Goal: Information Seeking & Learning: Learn about a topic

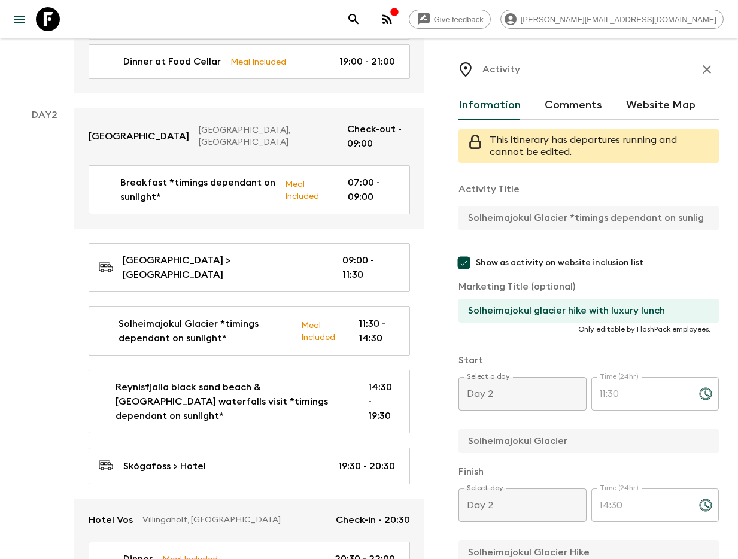
scroll to position [156, 0]
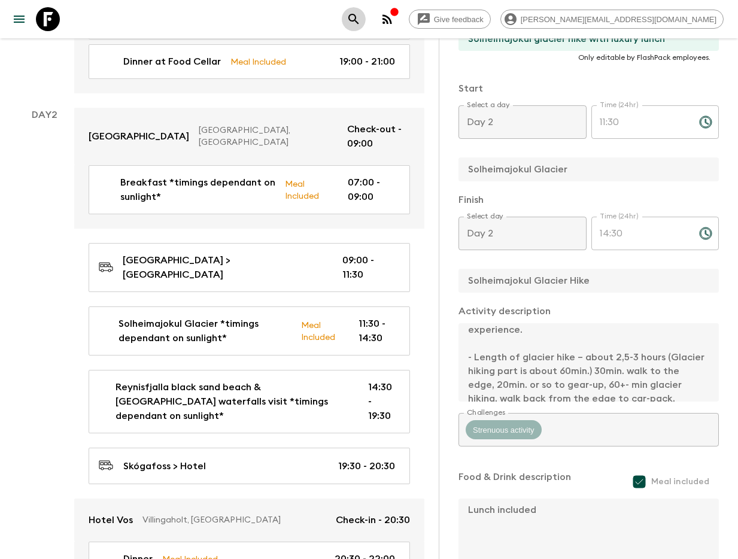
click at [361, 23] on icon "search adventures" at bounding box center [354, 19] width 14 height 14
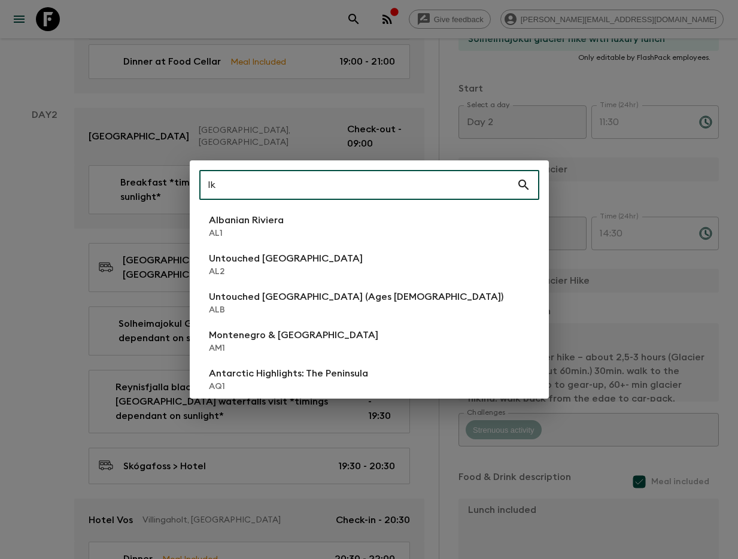
type input "lk1"
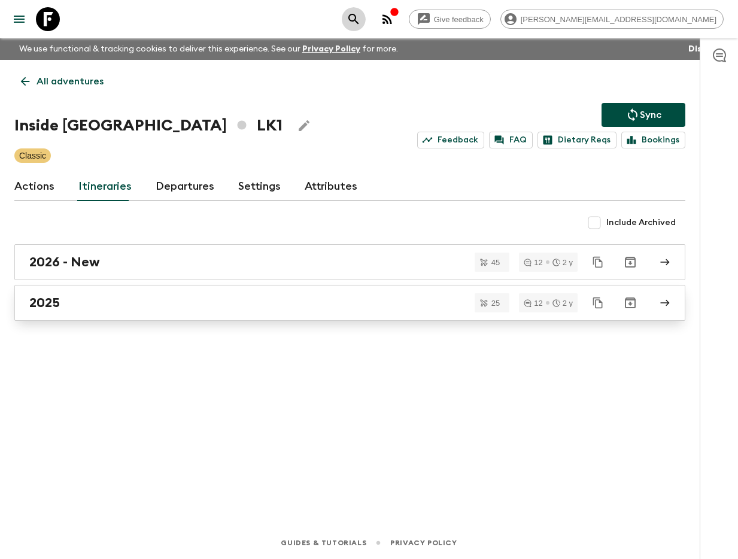
click at [116, 312] on link "2025" at bounding box center [349, 303] width 671 height 36
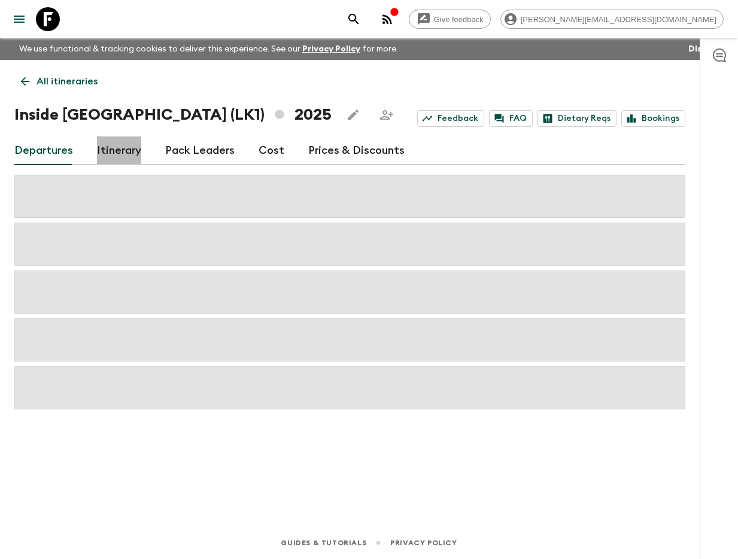
click at [122, 147] on link "Itinerary" at bounding box center [119, 151] width 44 height 29
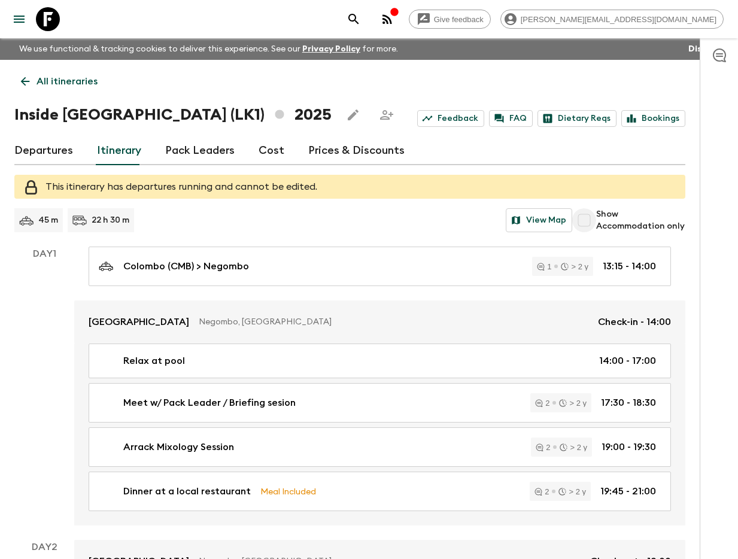
click at [583, 218] on input "Show Accommodation only" at bounding box center [584, 220] width 24 height 24
checkbox input "true"
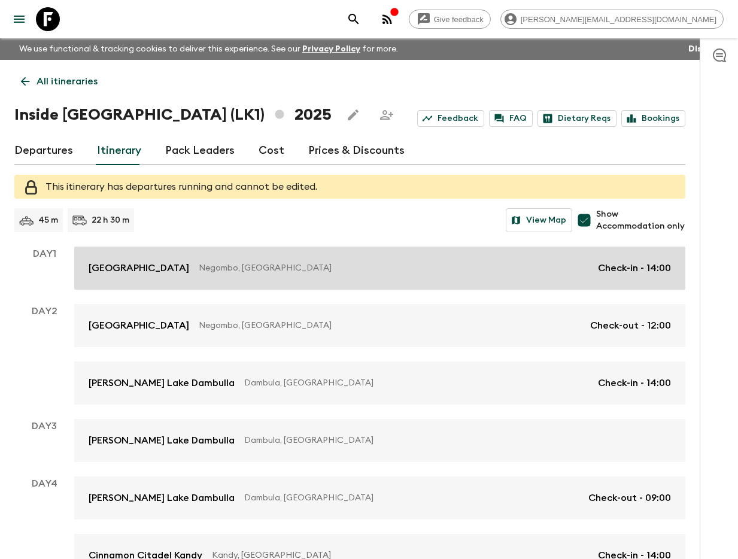
click at [291, 259] on link "Jetwing Lagoon Negombo, [GEOGRAPHIC_DATA] Check-in - 14:00" at bounding box center [379, 268] width 611 height 43
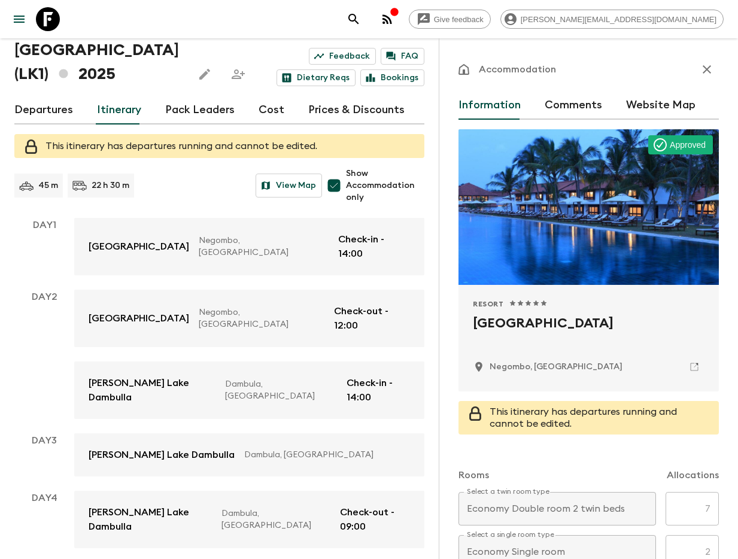
scroll to position [93, 0]
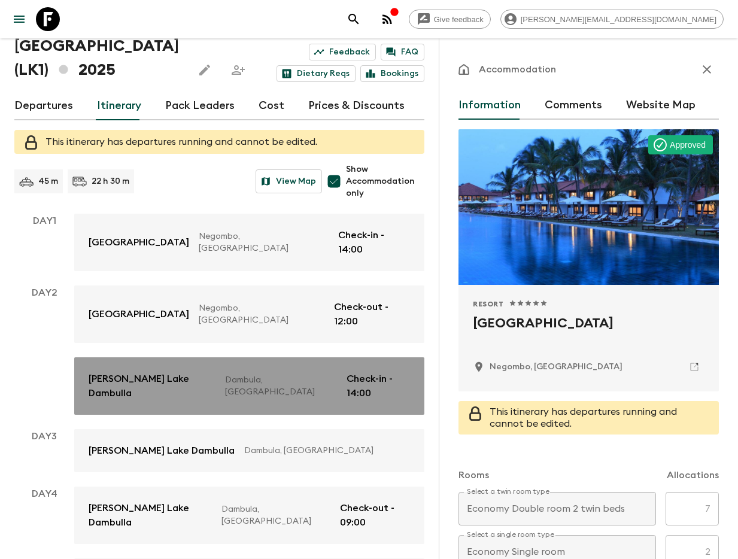
click at [188, 357] on link "[PERSON_NAME][GEOGRAPHIC_DATA], [GEOGRAPHIC_DATA] Check-in - 14:00" at bounding box center [249, 385] width 350 height 57
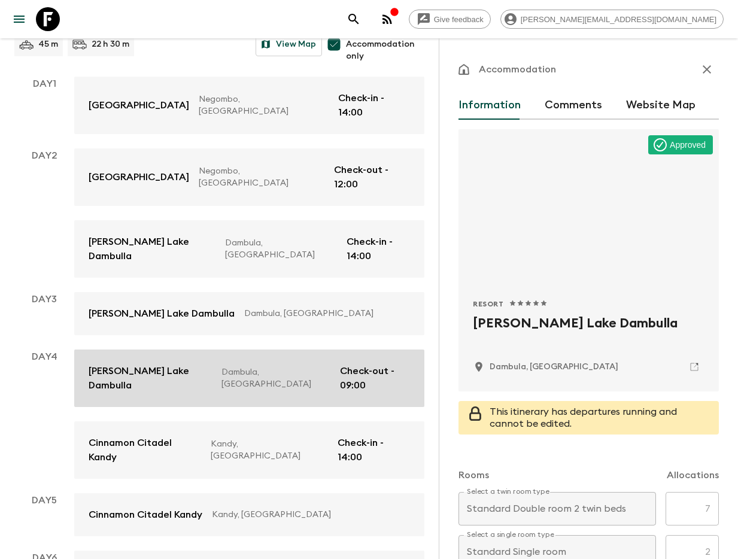
scroll to position [241, 0]
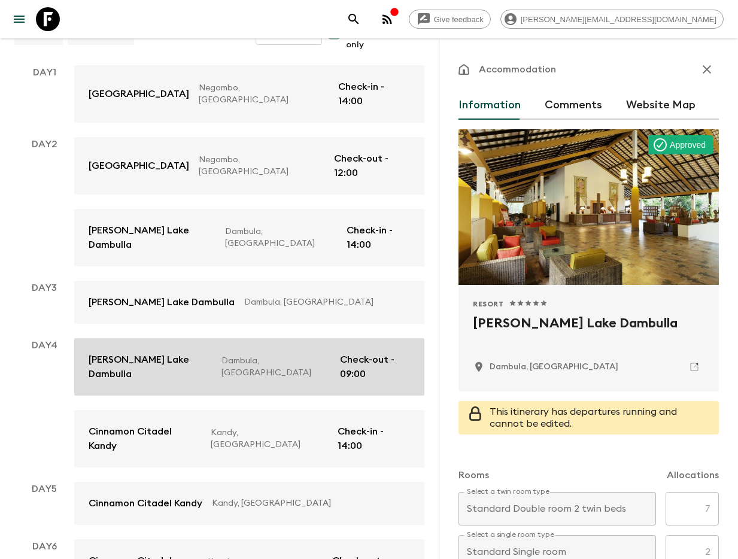
click at [186, 338] on link "[PERSON_NAME][GEOGRAPHIC_DATA], [GEOGRAPHIC_DATA] Check-out - 09:00" at bounding box center [249, 366] width 350 height 57
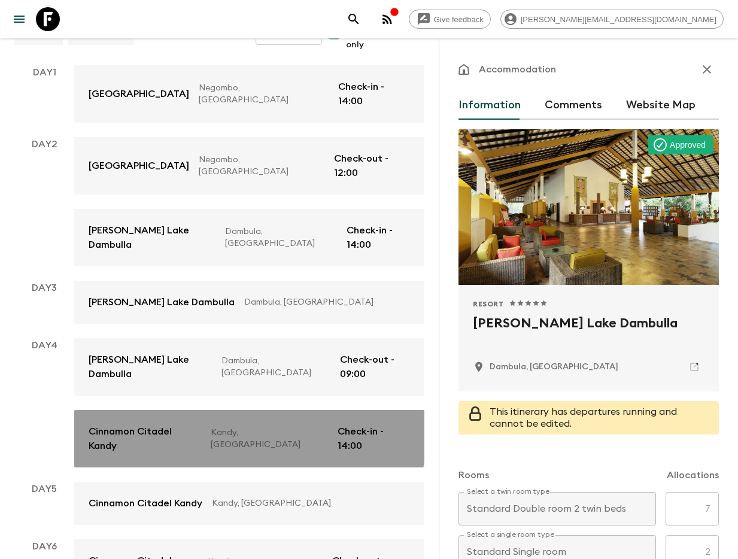
click at [171, 425] on p "Cinnamon Citadel Kandy" at bounding box center [145, 439] width 113 height 29
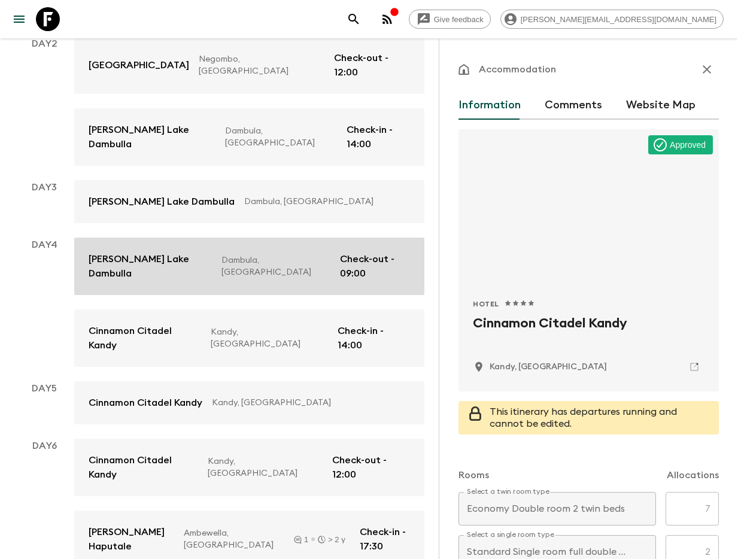
scroll to position [357, 0]
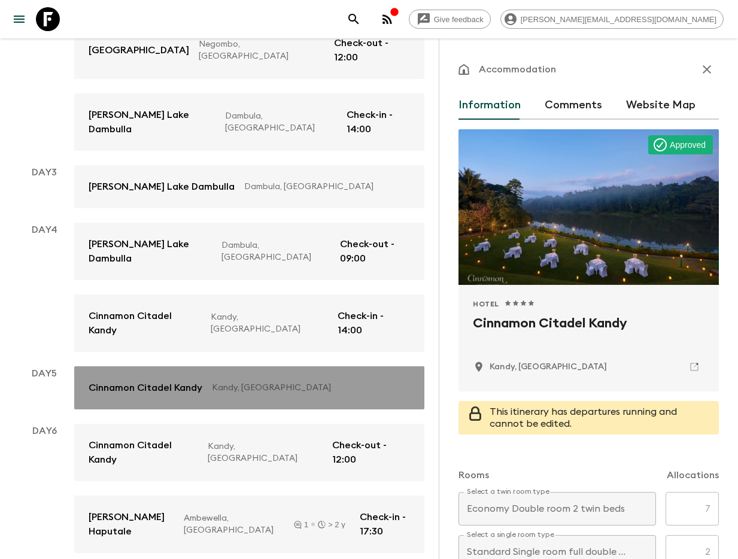
click at [155, 366] on link "Cinnamon Citadel Kandy Kandy, [GEOGRAPHIC_DATA]" at bounding box center [249, 387] width 350 height 43
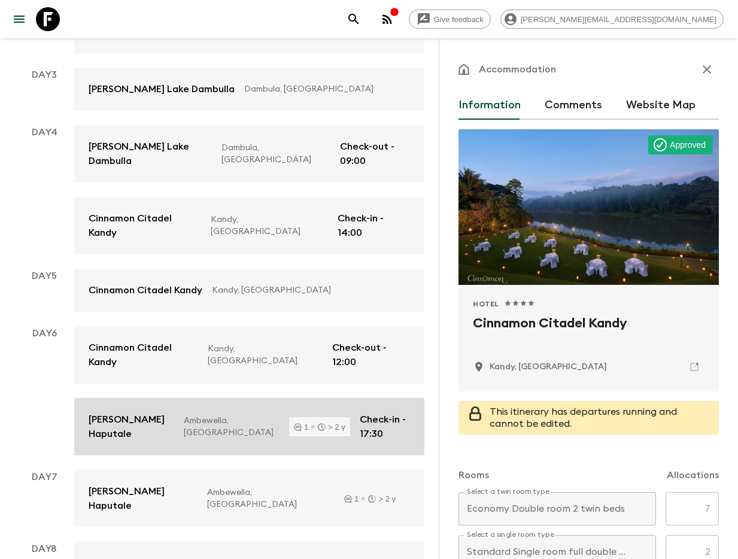
scroll to position [458, 0]
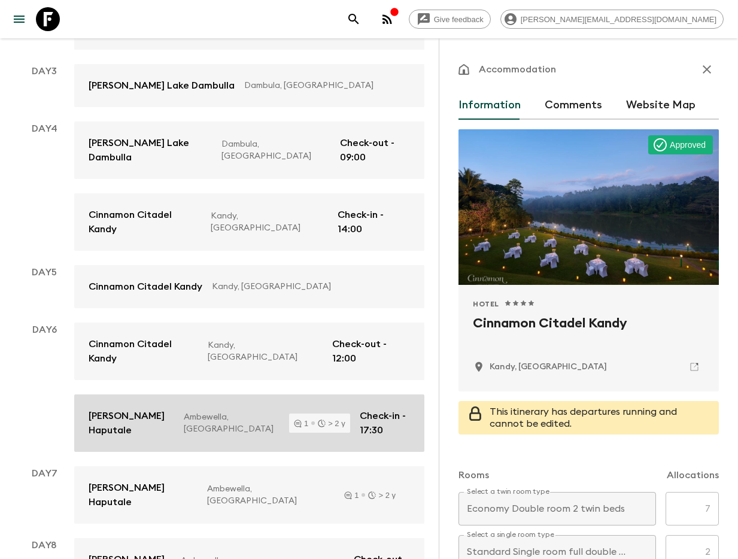
click at [155, 409] on p "[PERSON_NAME] Haputale" at bounding box center [132, 423] width 86 height 29
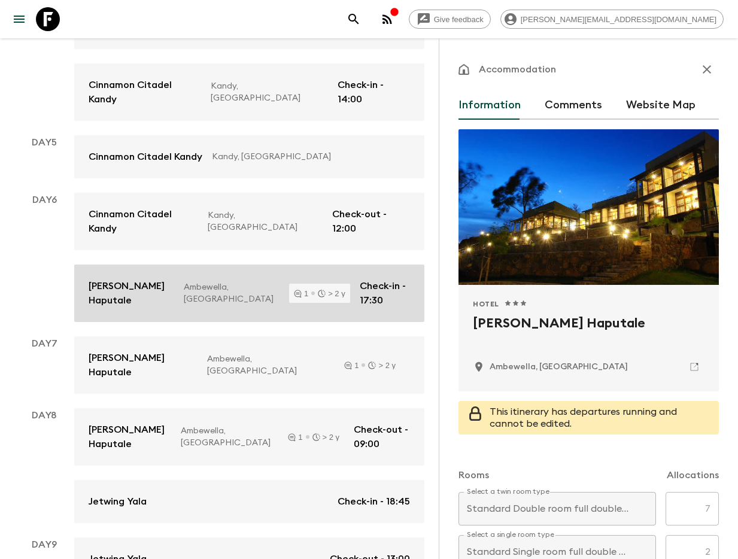
scroll to position [608, 0]
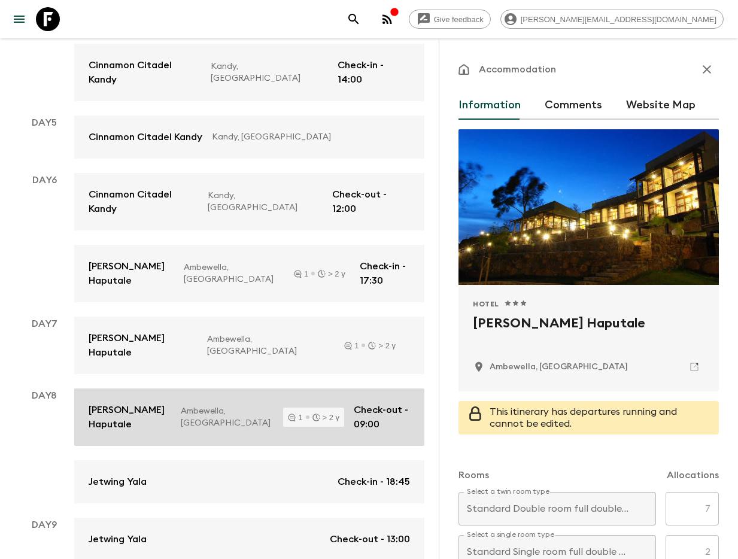
click at [151, 389] on link "[PERSON_NAME] Haputale Ambewella, [GEOGRAPHIC_DATA] 1 > 2 y Check-out - 09:00" at bounding box center [249, 417] width 350 height 57
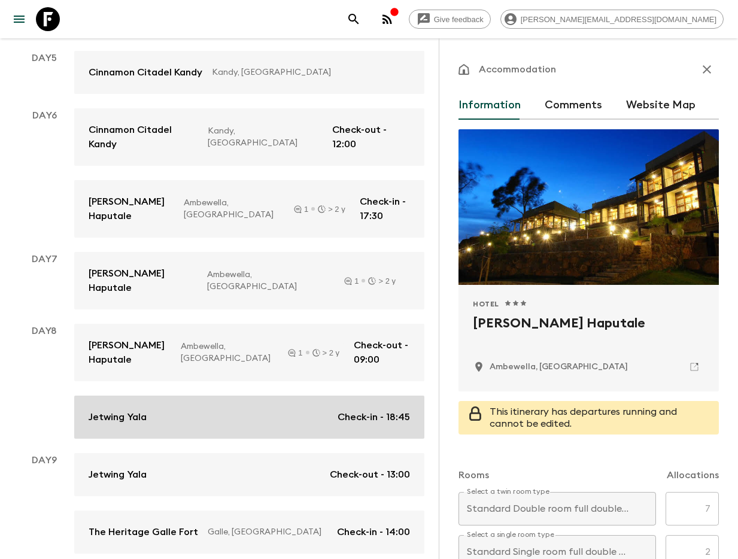
click at [149, 410] on div "Jetwing Yala Check-in - 18:45" at bounding box center [250, 417] width 322 height 14
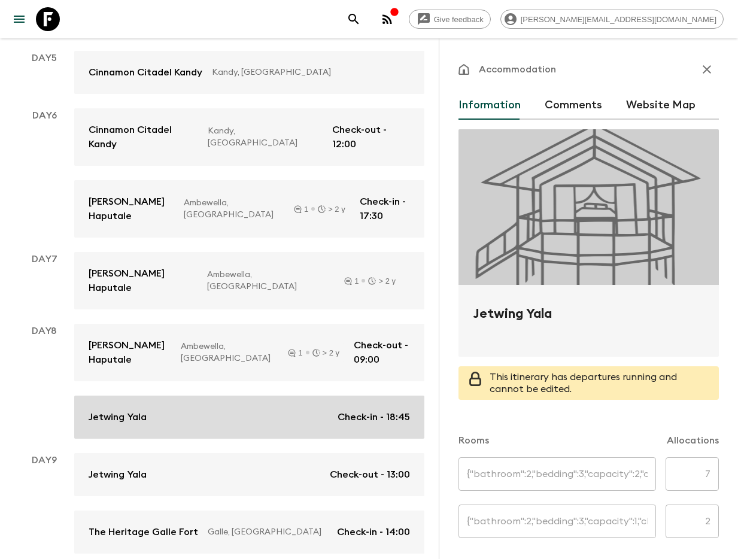
type input "Twin"
type input "Single"
type input "Day 8"
type input "18:45"
type input "Day 9"
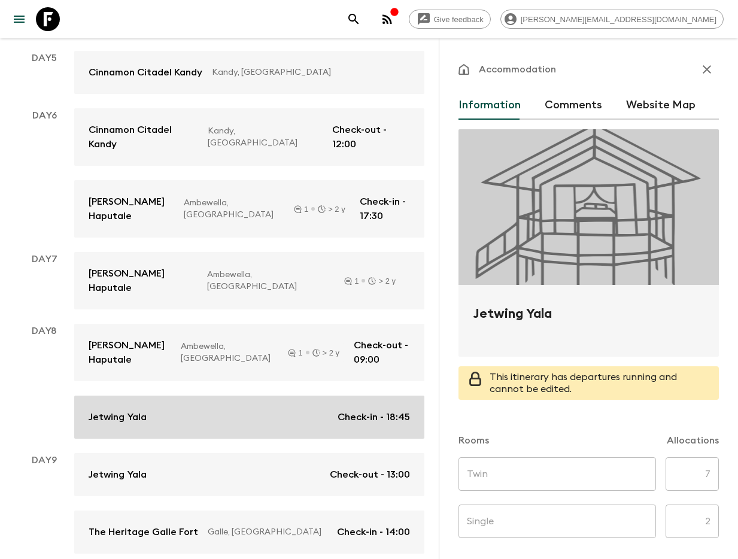
type input "13:00"
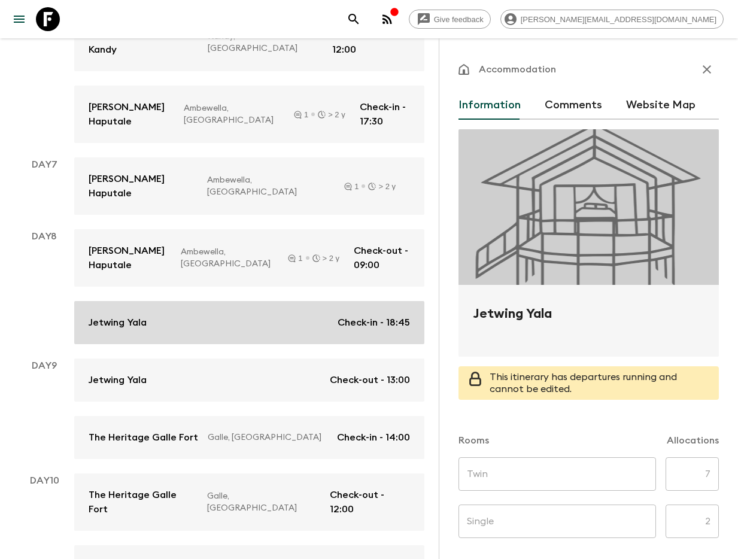
scroll to position [777, 0]
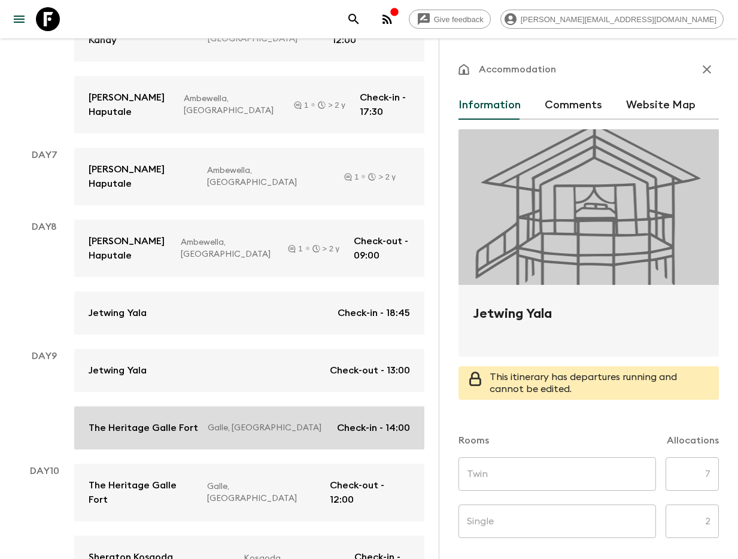
click at [143, 407] on link "The Heritage [GEOGRAPHIC_DATA], [GEOGRAPHIC_DATA] Check-in - 14:00" at bounding box center [249, 428] width 350 height 43
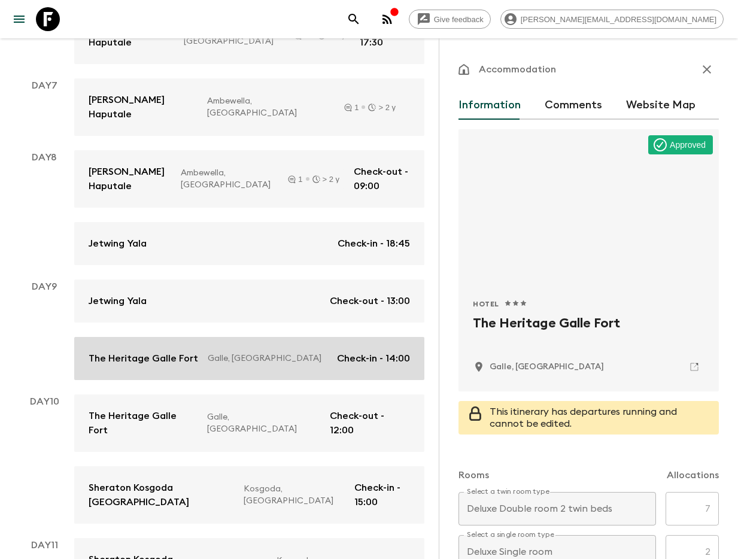
scroll to position [848, 0]
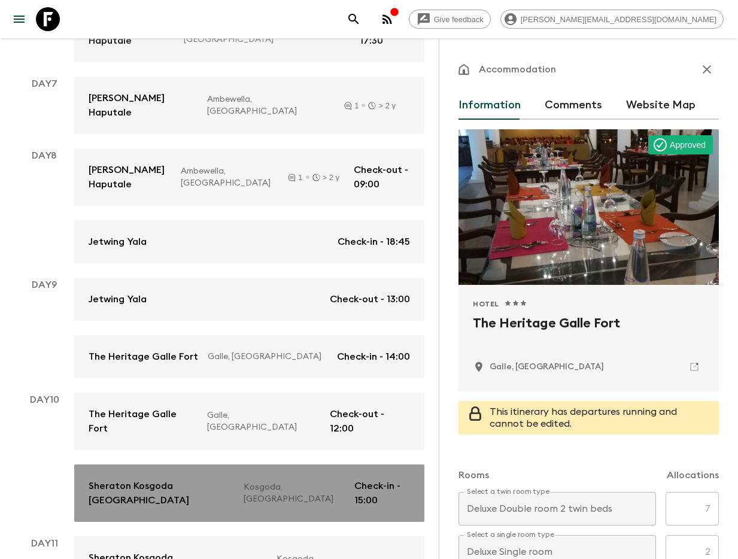
click at [139, 465] on link "Sheraton Kosgoda [GEOGRAPHIC_DATA] [GEOGRAPHIC_DATA], [GEOGRAPHIC_DATA] Check-i…" at bounding box center [249, 493] width 350 height 57
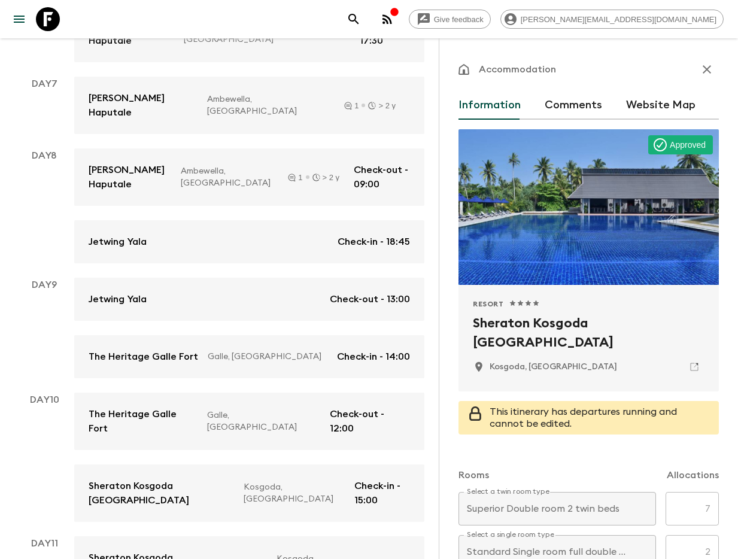
click at [359, 19] on icon "search adventures" at bounding box center [353, 19] width 10 height 10
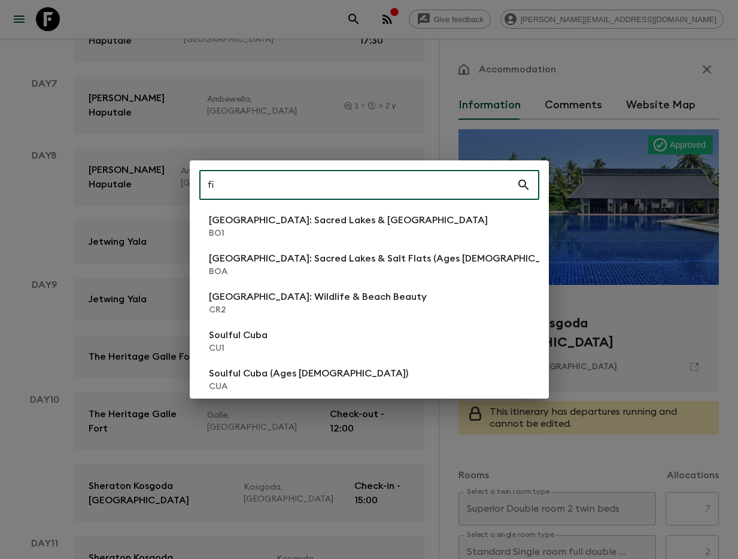
type input "fi2"
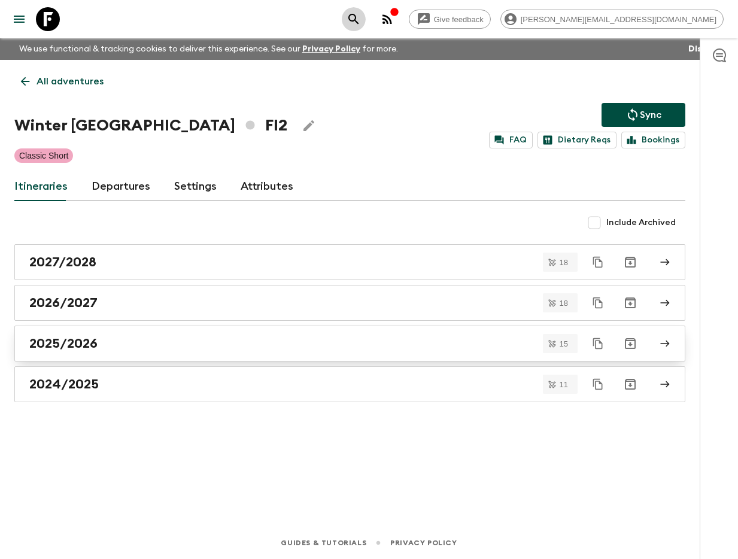
click at [99, 348] on div "2025/2026" at bounding box center [338, 344] width 619 height 16
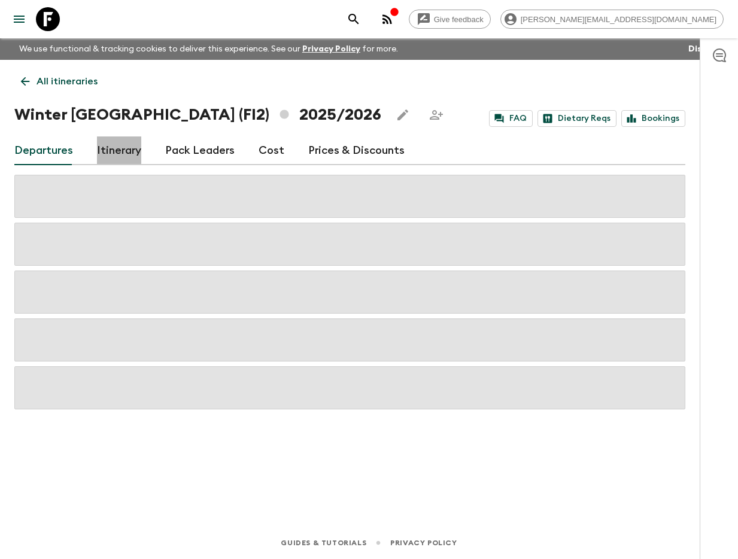
click at [111, 161] on link "Itinerary" at bounding box center [119, 151] width 44 height 29
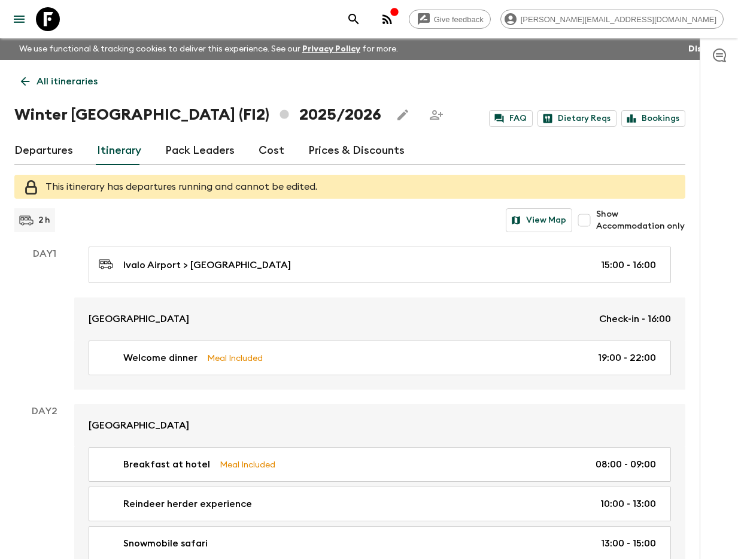
click at [593, 228] on input "Show Accommodation only" at bounding box center [584, 220] width 24 height 24
checkbox input "true"
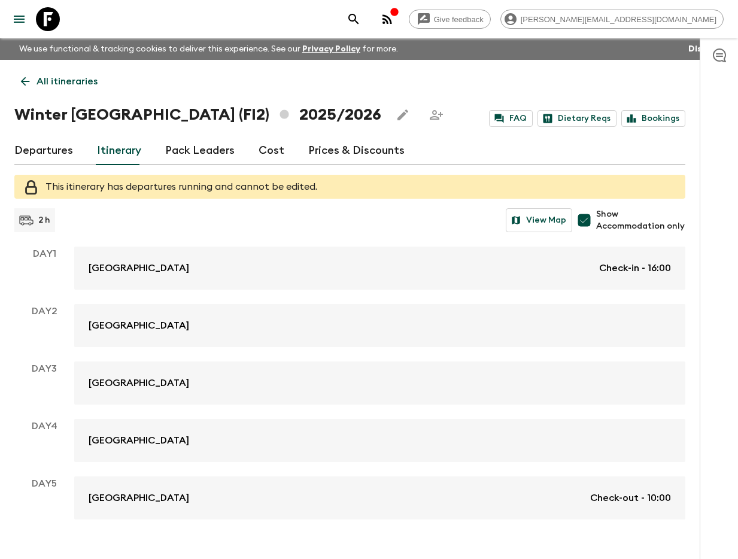
click at [177, 276] on link "Wilderness Hotel Juutua Check-in - 16:00" at bounding box center [379, 268] width 611 height 43
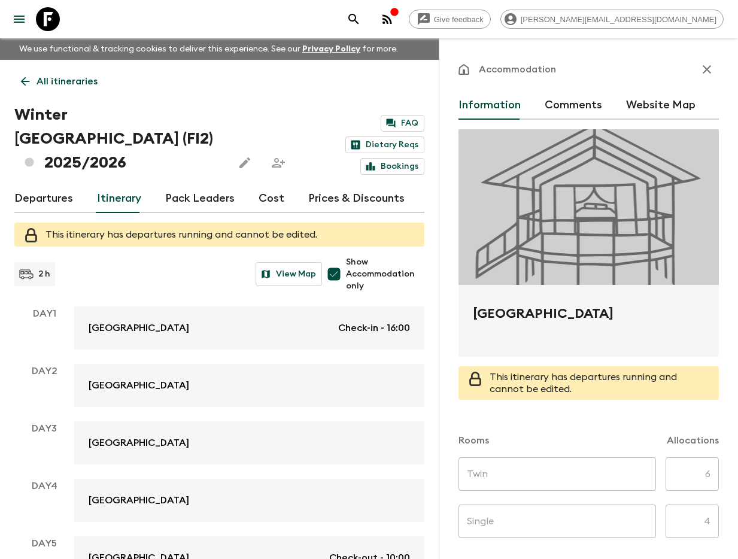
drag, startPoint x: 469, startPoint y: 308, endPoint x: 626, endPoint y: 322, distance: 157.4
click at [636, 316] on div "[GEOGRAPHIC_DATA]" at bounding box center [589, 321] width 260 height 72
copy h2 "[GEOGRAPHIC_DATA]"
